Goal: Task Accomplishment & Management: Manage account settings

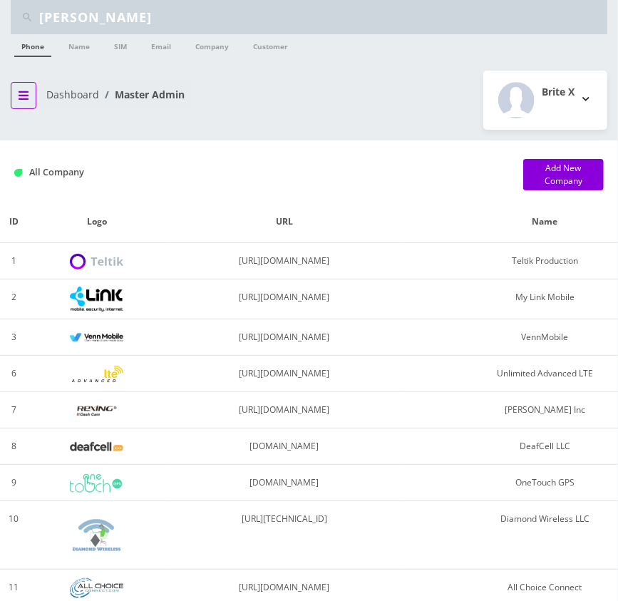
click at [31, 93] on button "breadcrumb" at bounding box center [24, 95] width 26 height 27
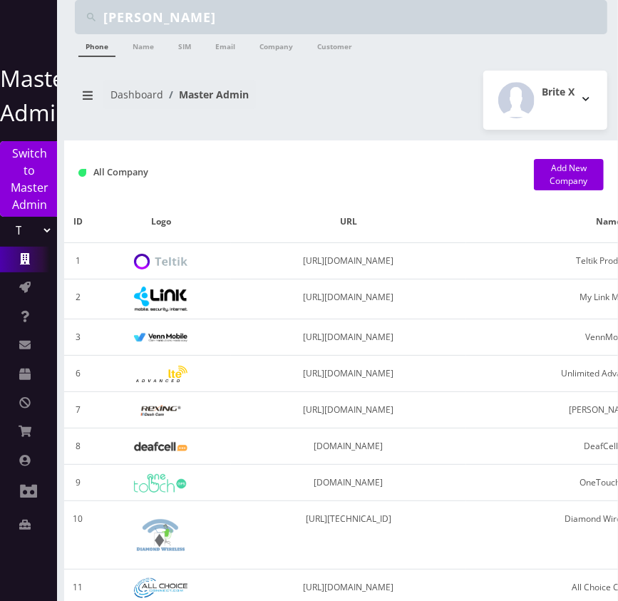
click at [27, 231] on select "Teltik Production My Link Mobile VennMobile Unlimited Advanced LTE Rexing Inc D…" at bounding box center [28, 230] width 49 height 27
click at [191, 11] on input "Daniel Kaplan" at bounding box center [353, 17] width 501 height 27
click at [205, 21] on input "Daniel Kaplan" at bounding box center [353, 17] width 501 height 27
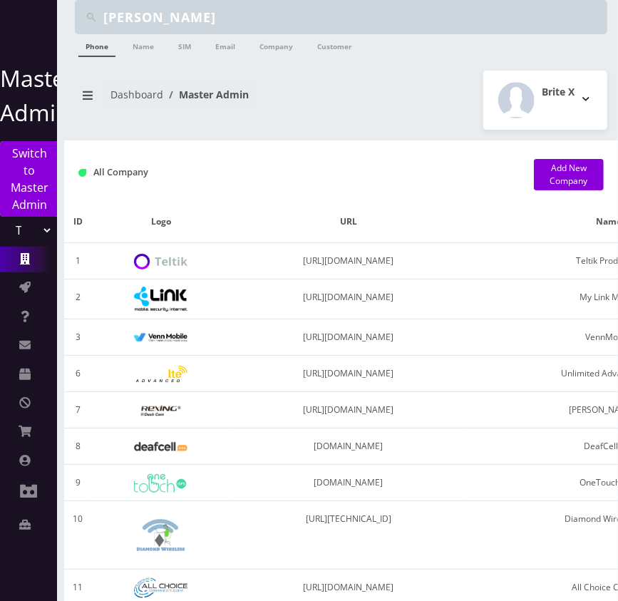
type input "[PERSON_NAME]"
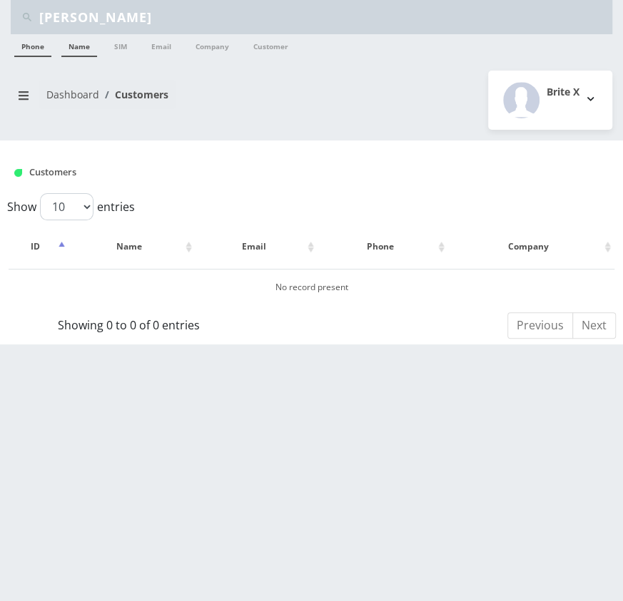
click at [76, 40] on link "Name" at bounding box center [79, 45] width 36 height 23
click at [86, 20] on input "[PERSON_NAME]" at bounding box center [323, 17] width 569 height 27
click at [91, 21] on input "[PERSON_NAME]" at bounding box center [323, 17] width 569 height 27
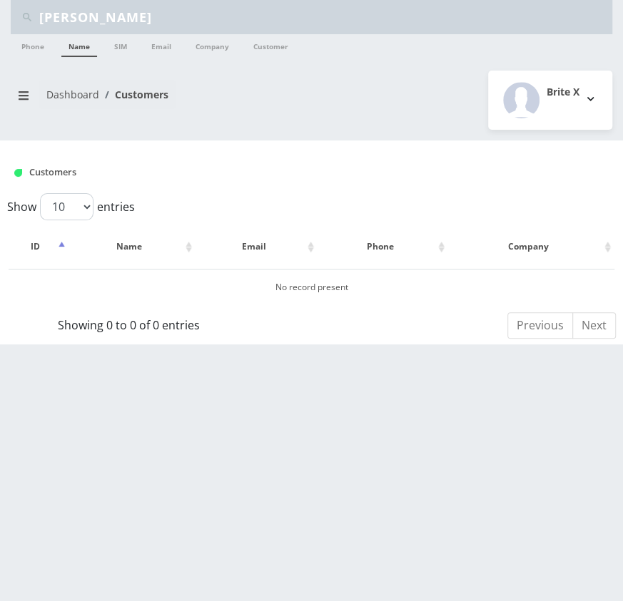
click at [147, 14] on input "[PERSON_NAME]" at bounding box center [323, 17] width 569 height 27
paste input "text"
type input "[PERSON_NAME]"
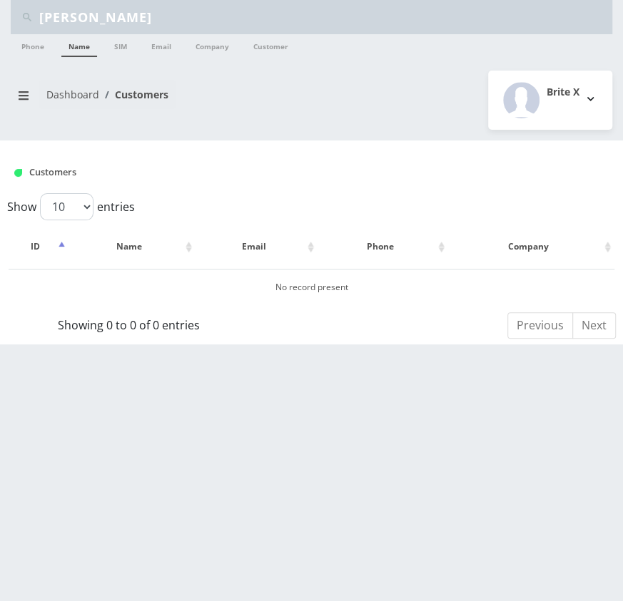
click at [181, 16] on input "[PERSON_NAME]" at bounding box center [323, 17] width 569 height 27
paste input "text"
type input "[PERSON_NAME]"
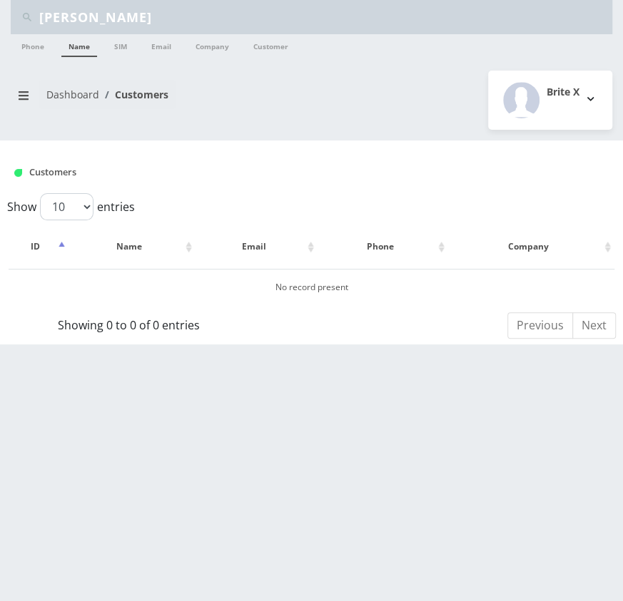
click at [70, 49] on link "Name" at bounding box center [79, 45] width 36 height 23
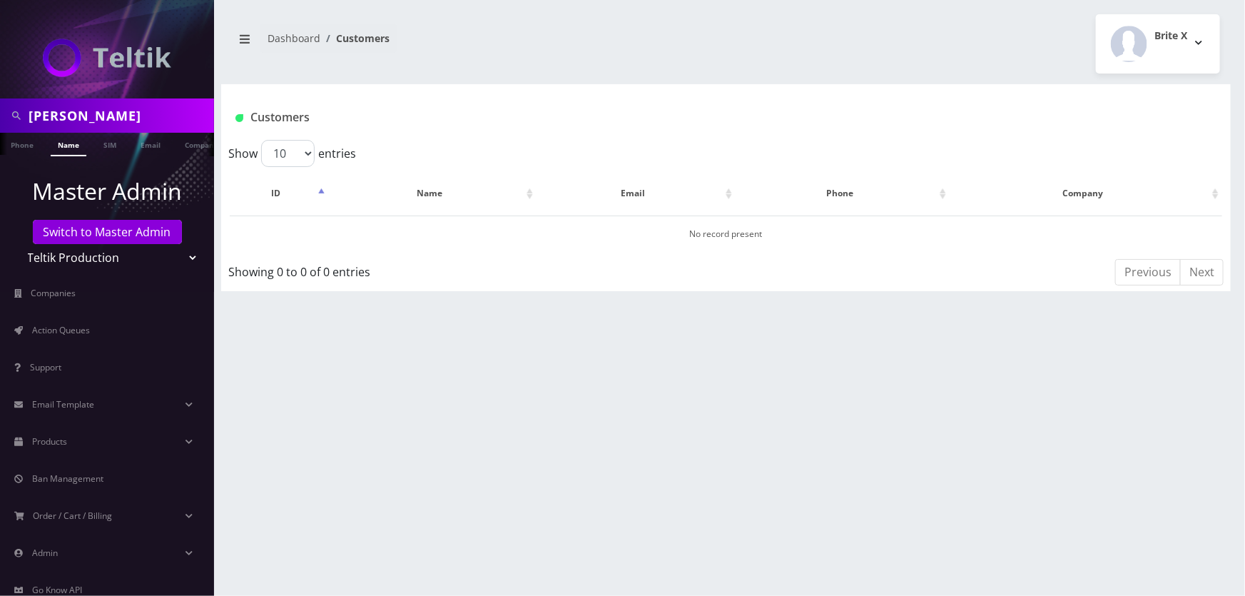
click at [106, 256] on select "Teltik Production My Link Mobile VennMobile Unlimited Advanced LTE [PERSON_NAME…" at bounding box center [107, 257] width 182 height 27
click at [79, 236] on link "Switch to Master Admin" at bounding box center [107, 232] width 149 height 24
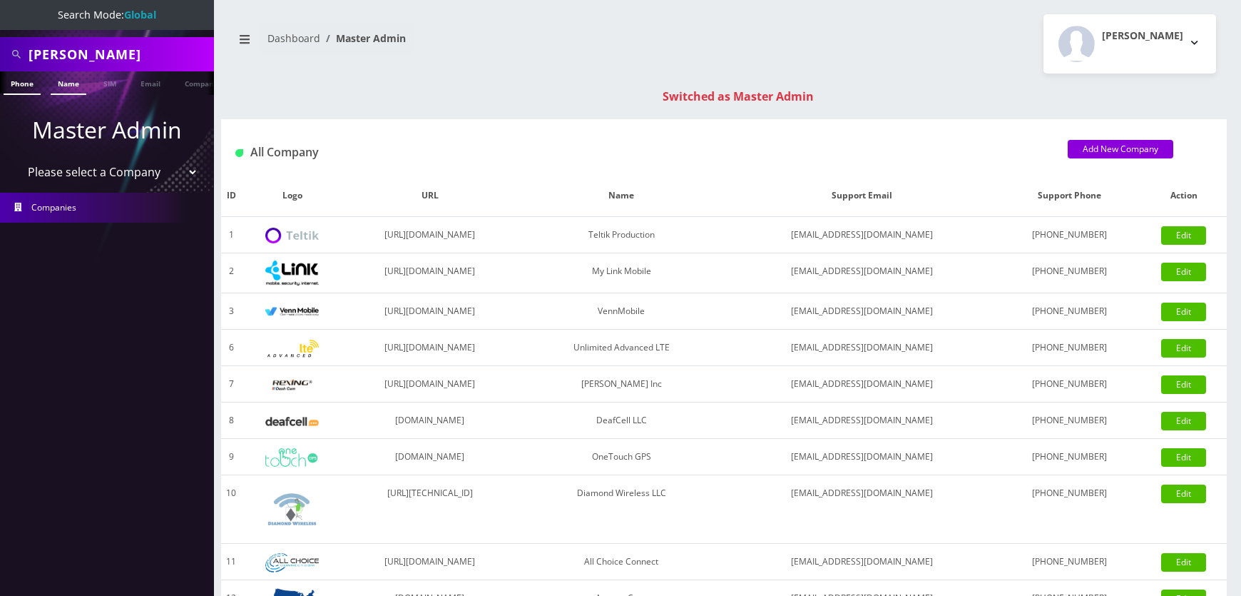
click at [58, 91] on link "Name" at bounding box center [69, 83] width 36 height 24
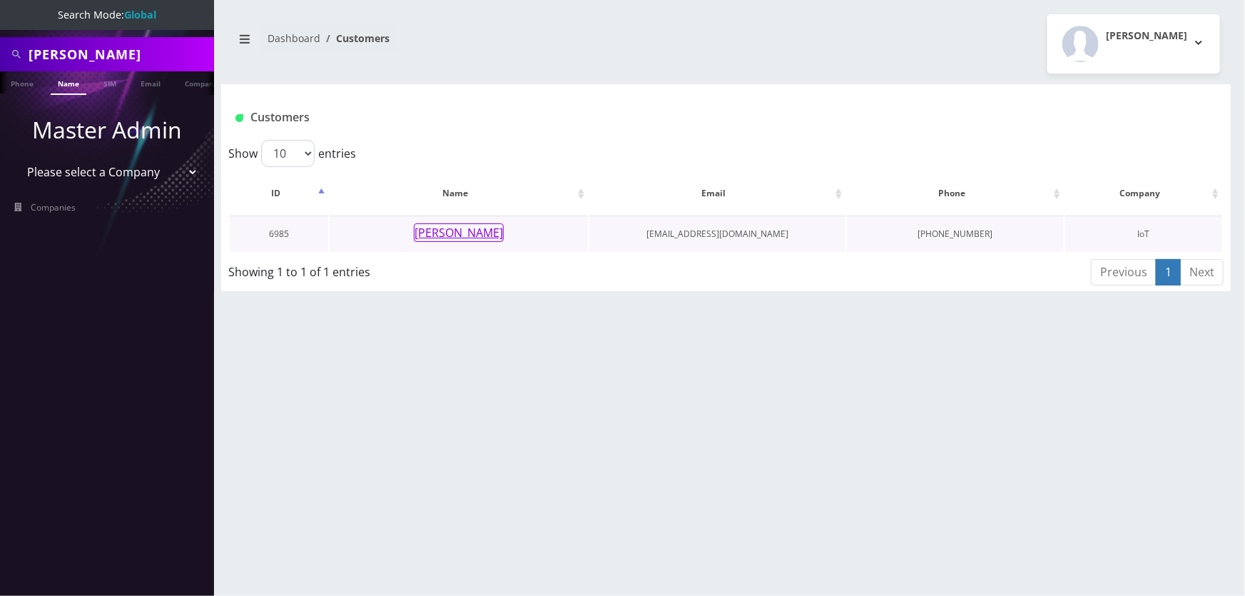
click at [499, 233] on button "[PERSON_NAME]" at bounding box center [459, 232] width 90 height 19
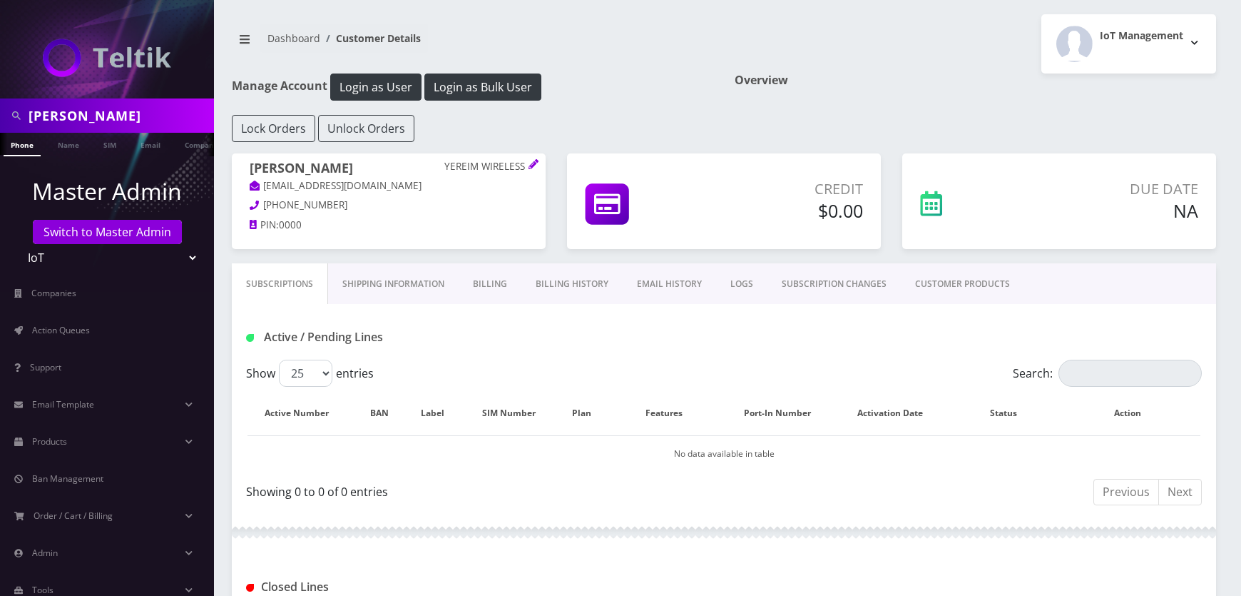
click at [566, 271] on link "Billing History" at bounding box center [571, 283] width 101 height 41
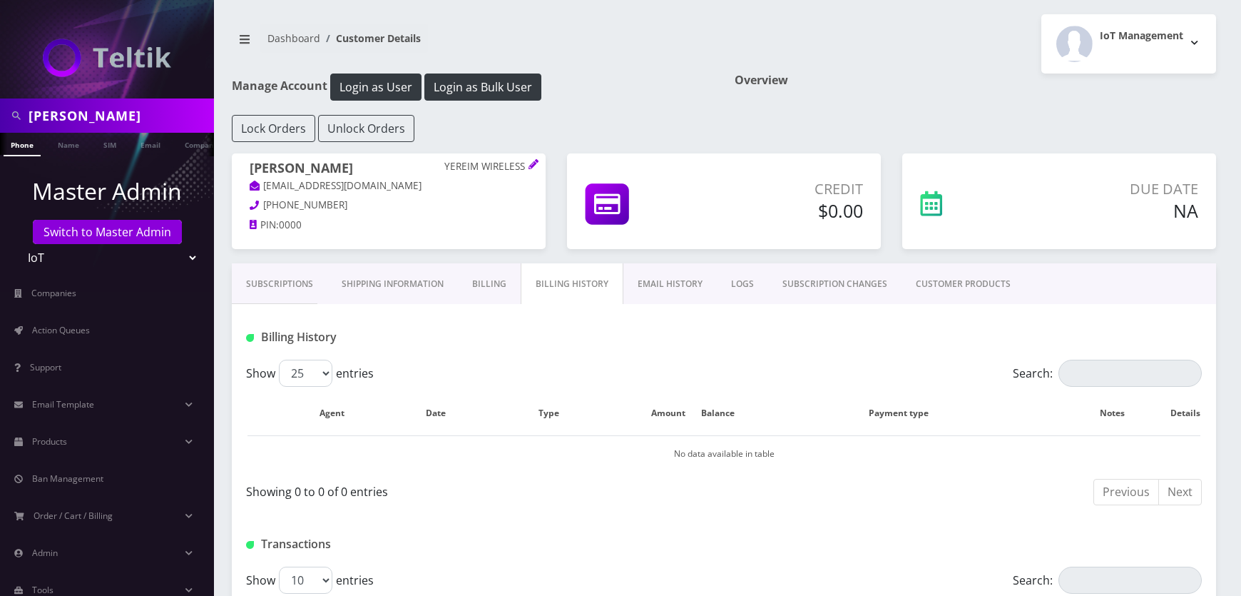
click at [504, 286] on link "Billing" at bounding box center [489, 283] width 63 height 41
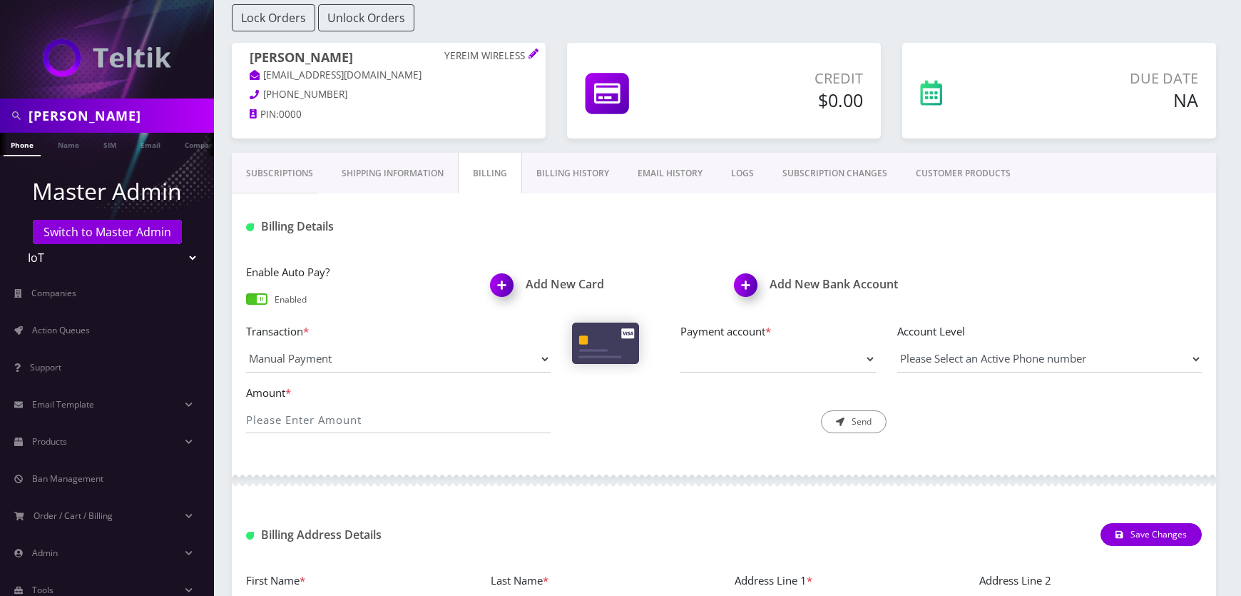
scroll to position [129, 0]
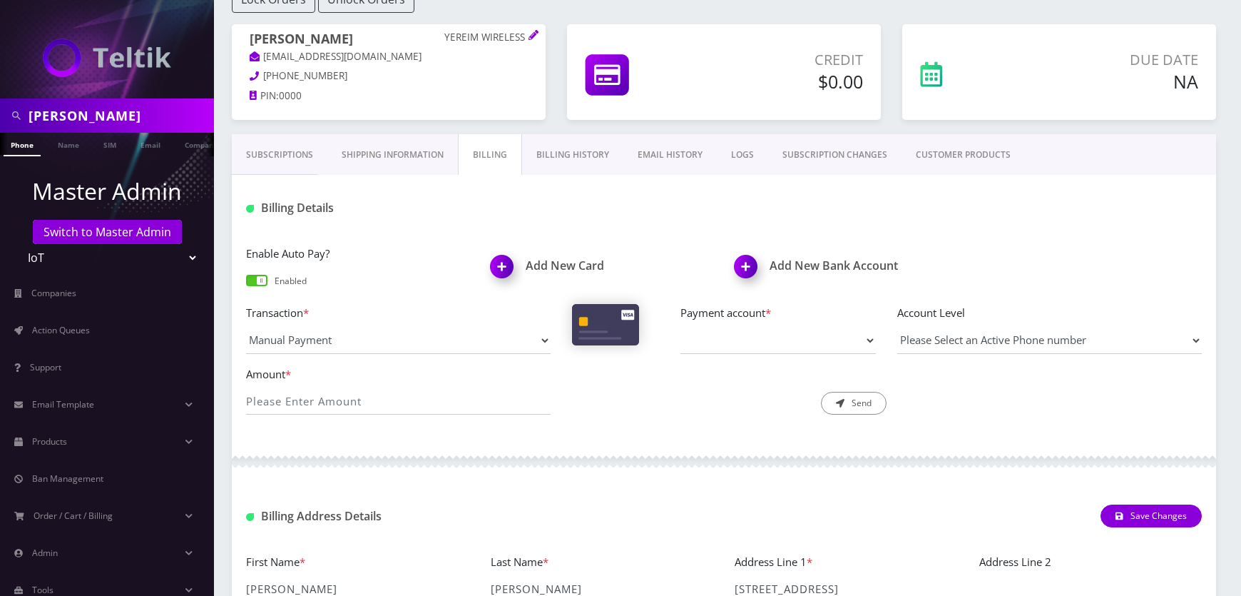
click at [404, 151] on link "Shipping Information" at bounding box center [392, 154] width 131 height 41
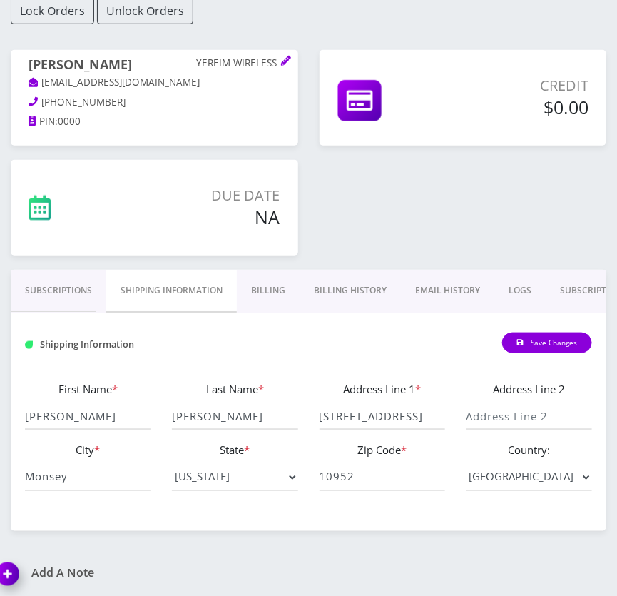
scroll to position [221, 0]
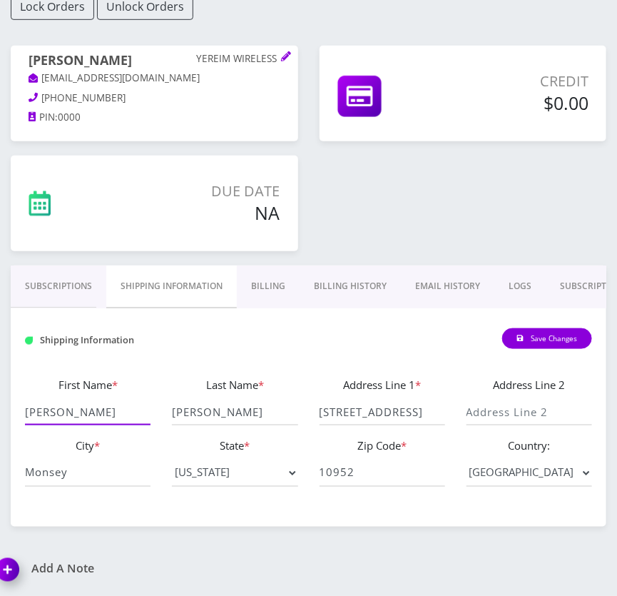
click at [108, 409] on input "[PERSON_NAME]" at bounding box center [88, 411] width 126 height 27
drag, startPoint x: 108, startPoint y: 409, endPoint x: 86, endPoint y: 407, distance: 22.3
click at [86, 407] on input "[PERSON_NAME]" at bounding box center [88, 411] width 126 height 27
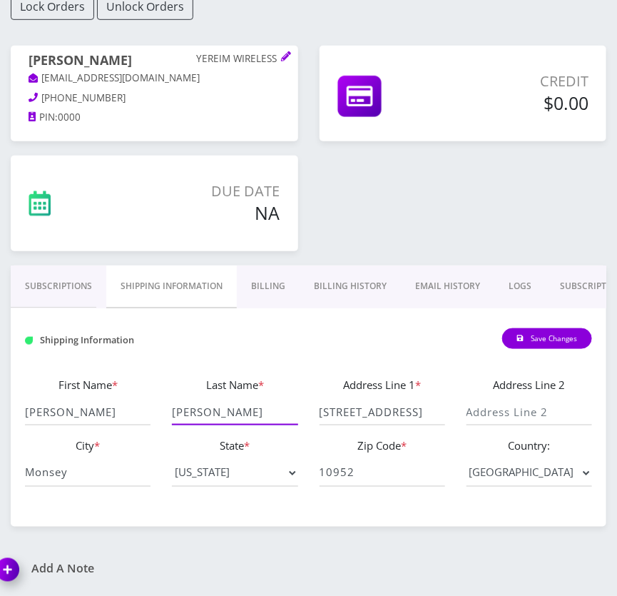
click at [235, 402] on input "[PERSON_NAME]" at bounding box center [235, 411] width 126 height 27
click at [414, 419] on input "[STREET_ADDRESS]" at bounding box center [383, 411] width 126 height 27
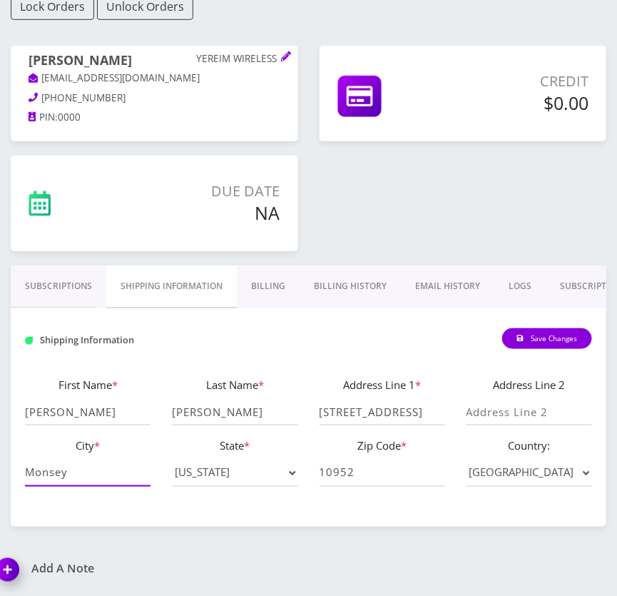
click at [65, 469] on input "Monsey" at bounding box center [88, 472] width 126 height 27
click at [364, 470] on input "10952" at bounding box center [383, 472] width 126 height 27
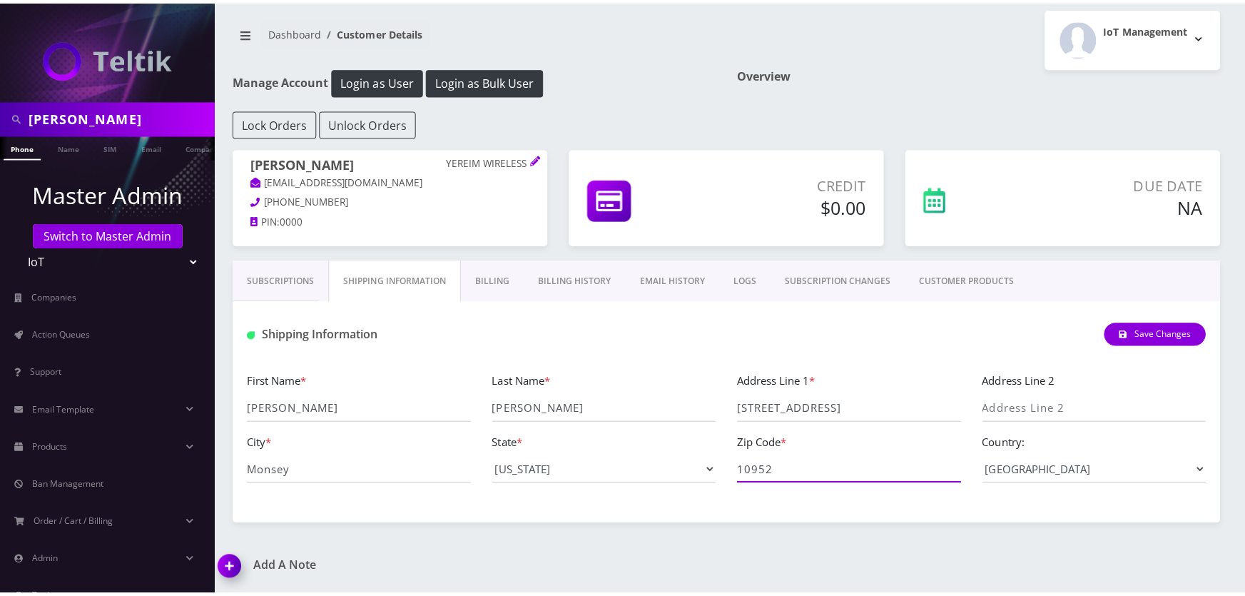
scroll to position [0, 0]
